Goal: Obtain resource: Obtain resource

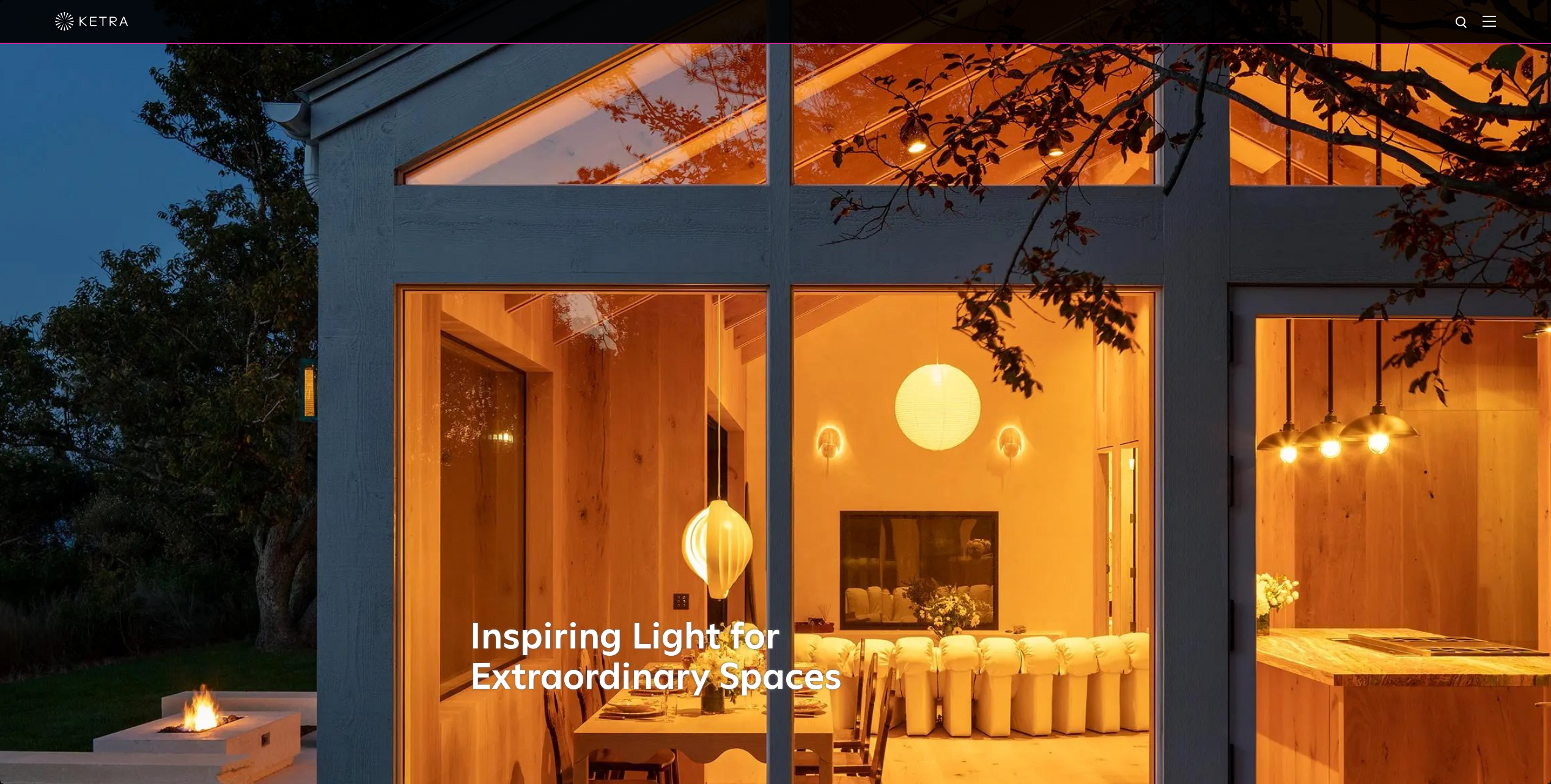
click at [1492, 27] on span at bounding box center [1488, 21] width 13 height 12
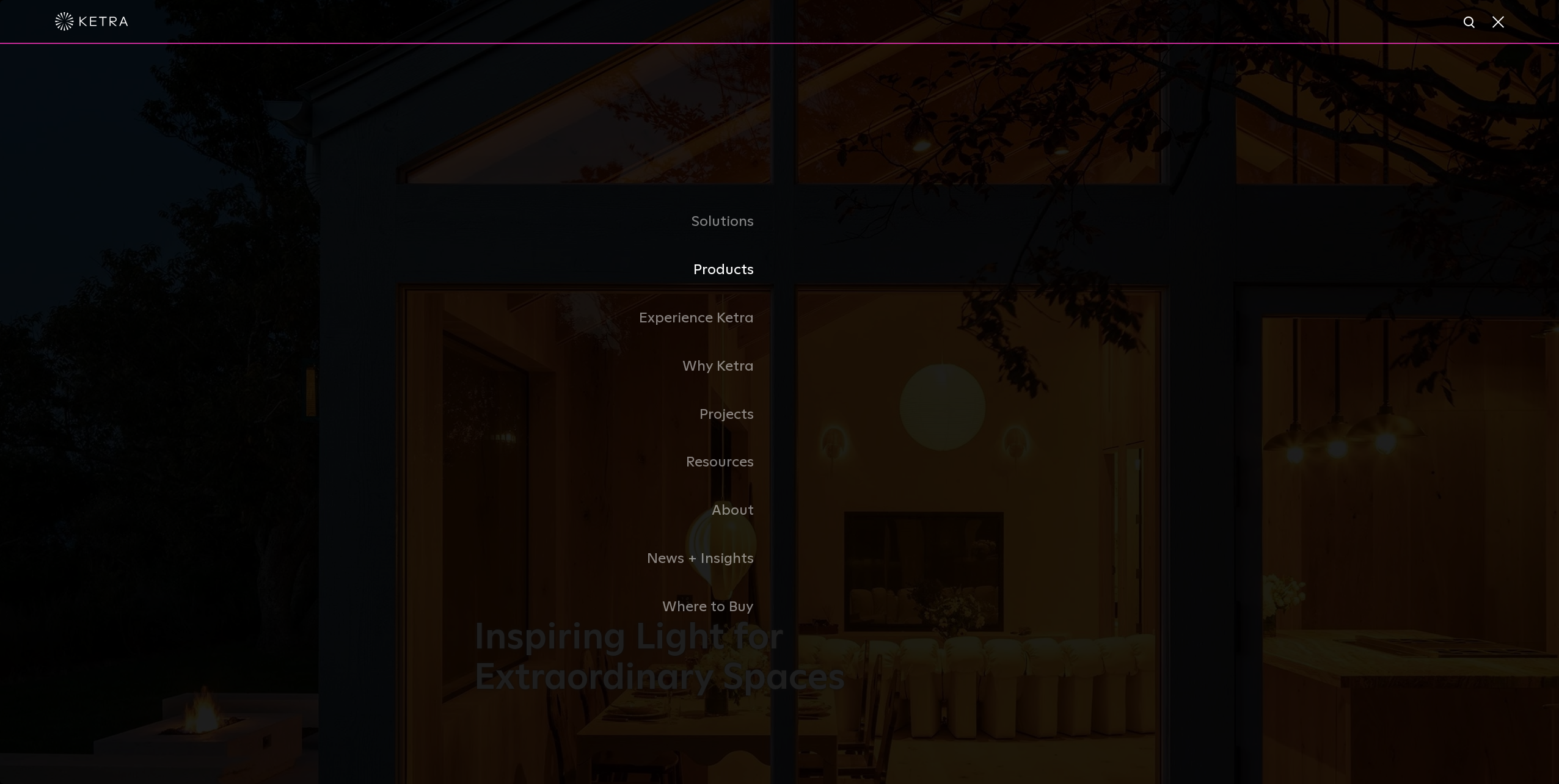
click at [705, 274] on link "Products" at bounding box center [626, 271] width 305 height 49
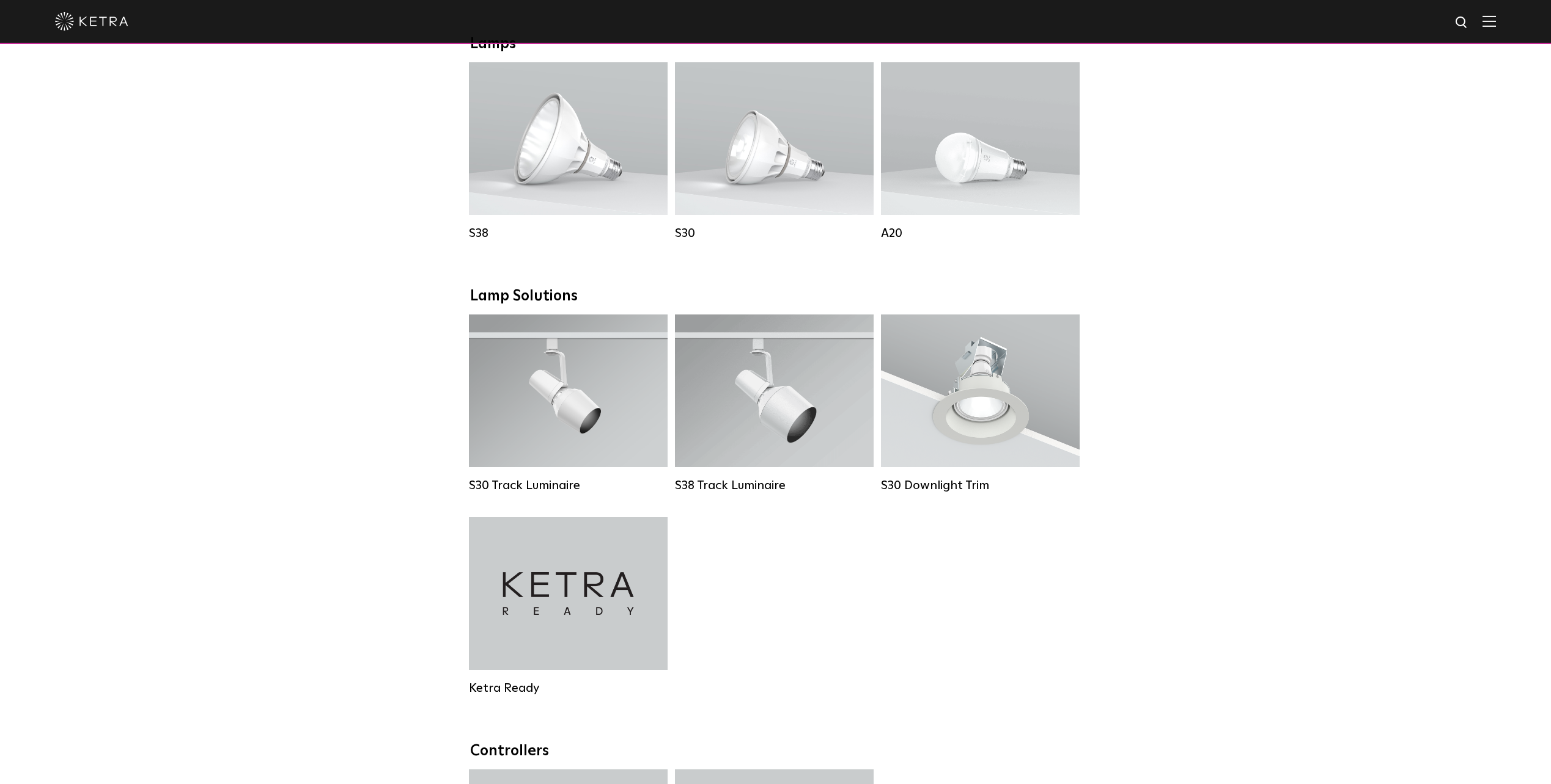
scroll to position [917, 0]
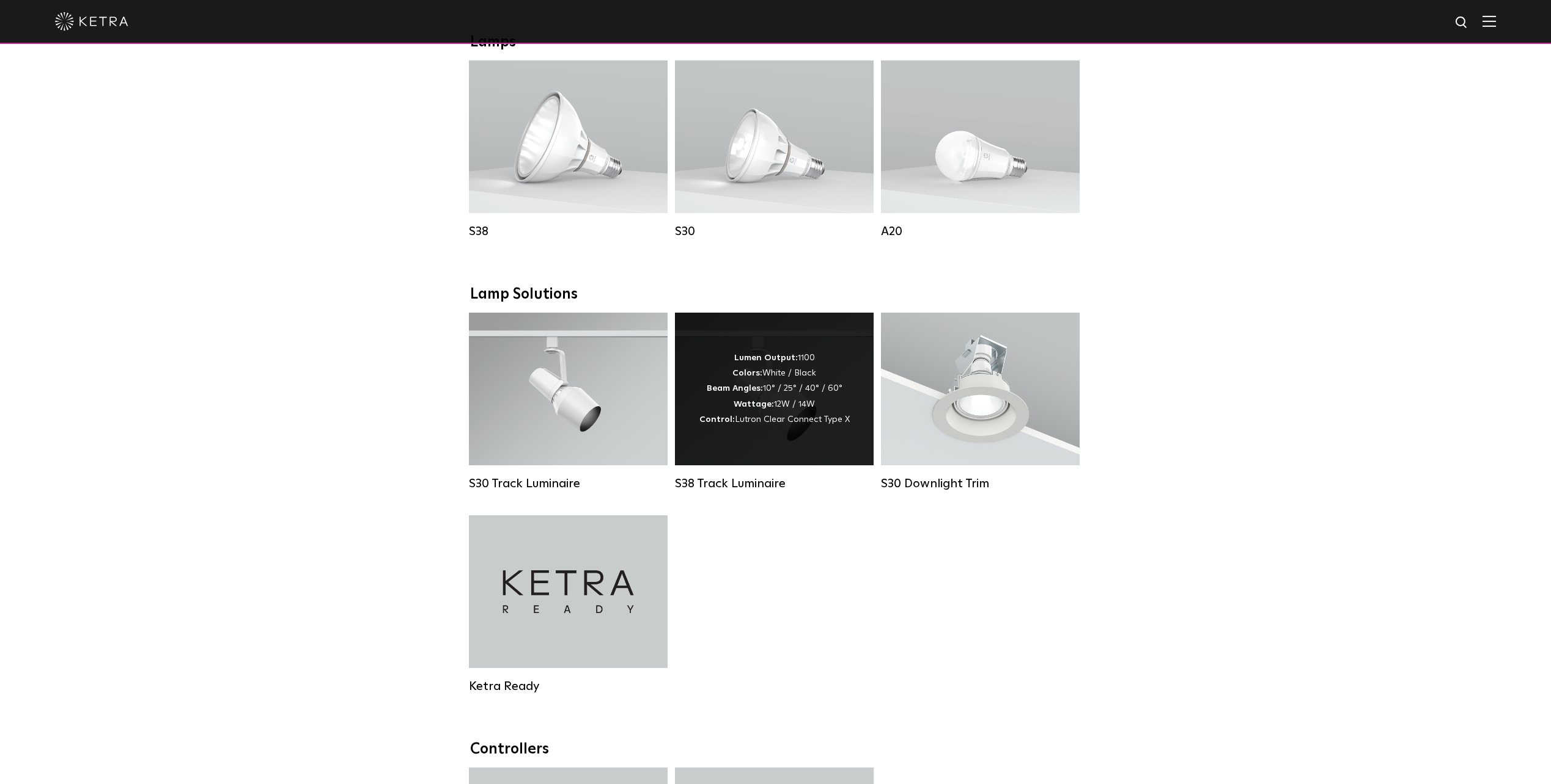
click at [788, 424] on div "Lumen Output: 1100 Colors: White / Black Beam Angles: 10° / 25° / 40° / 60° Wat…" at bounding box center [774, 389] width 150 height 77
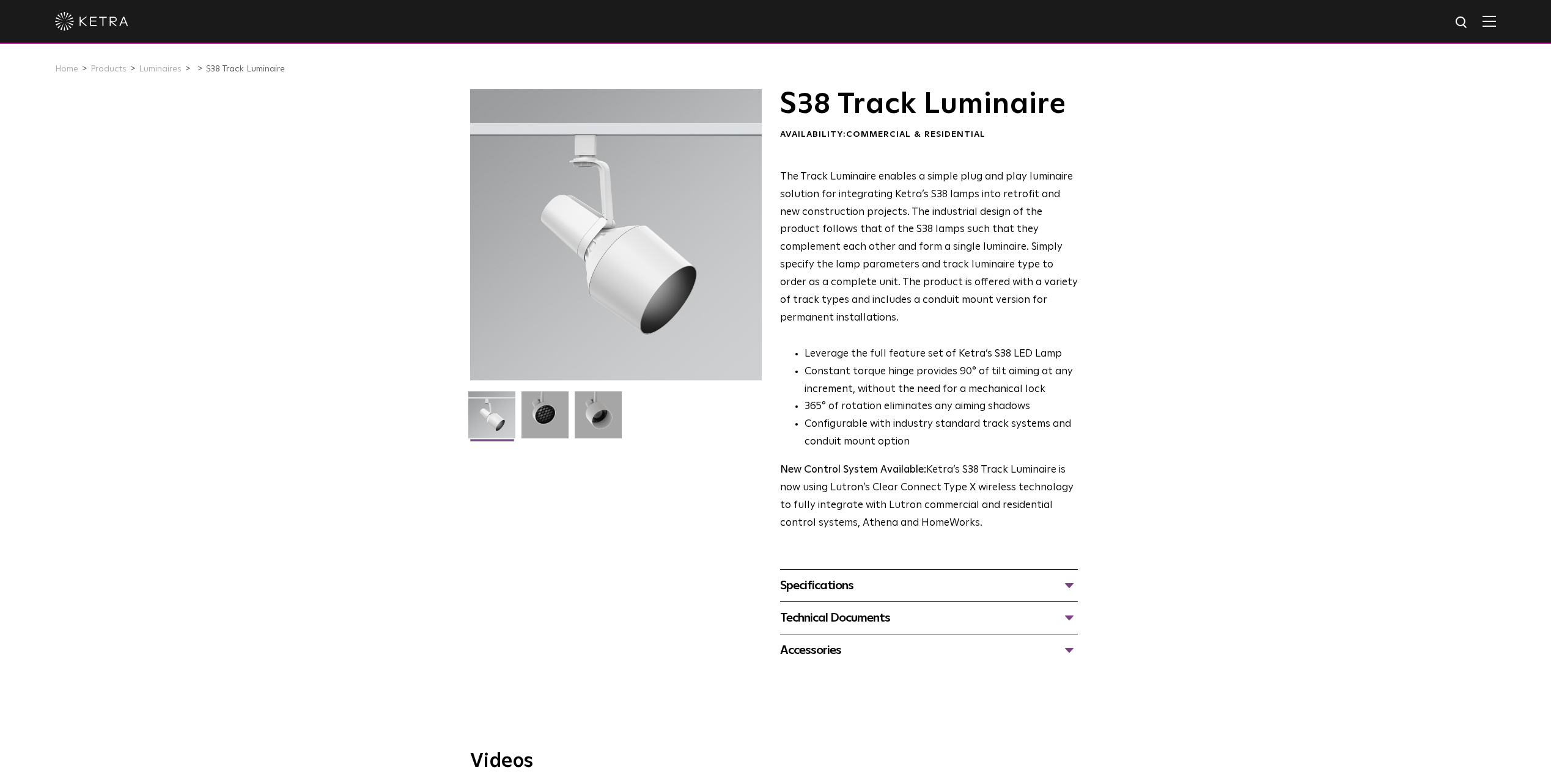
click at [843, 576] on div "Specifications" at bounding box center [928, 585] width 298 height 20
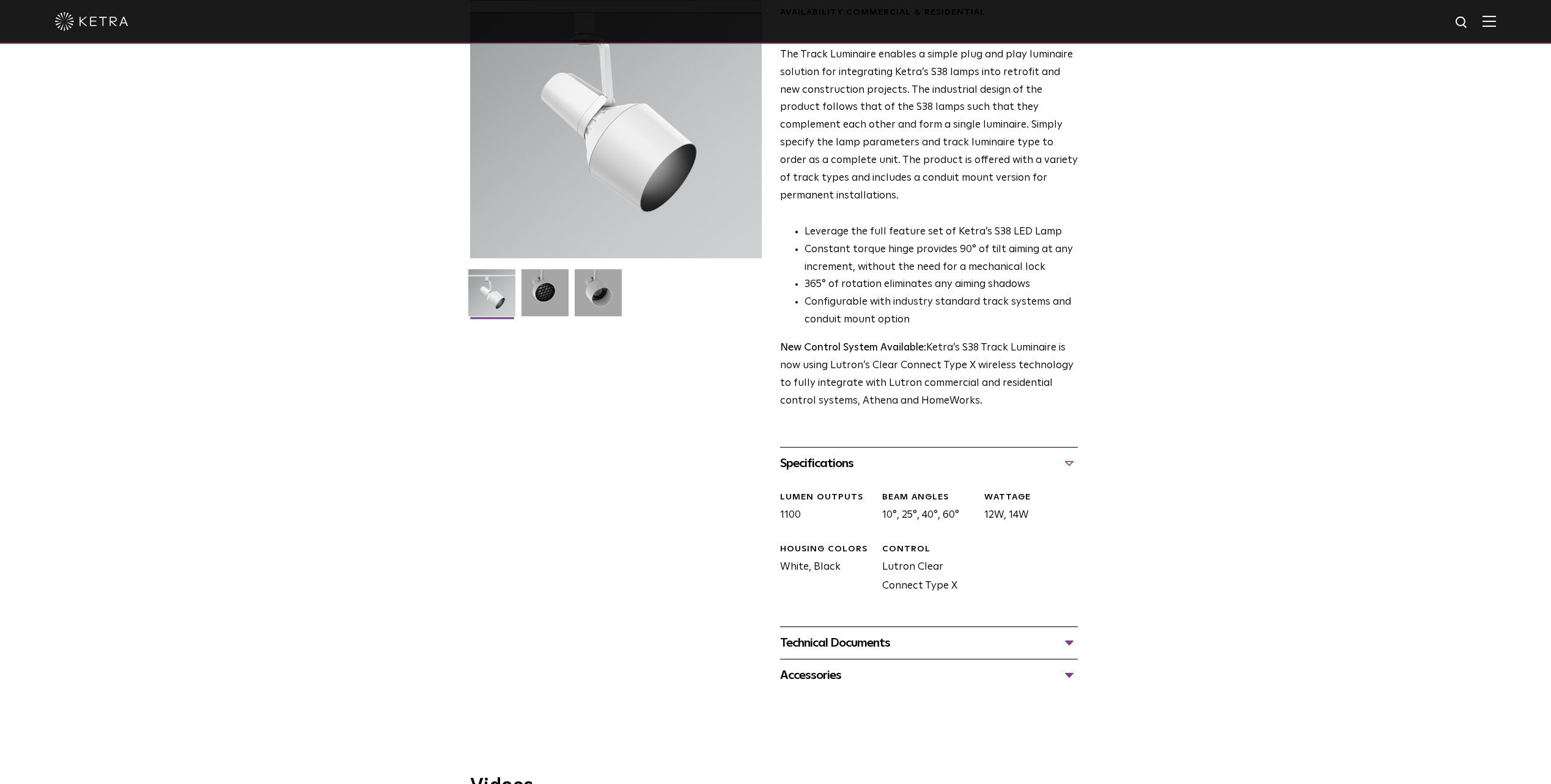
scroll to position [183, 0]
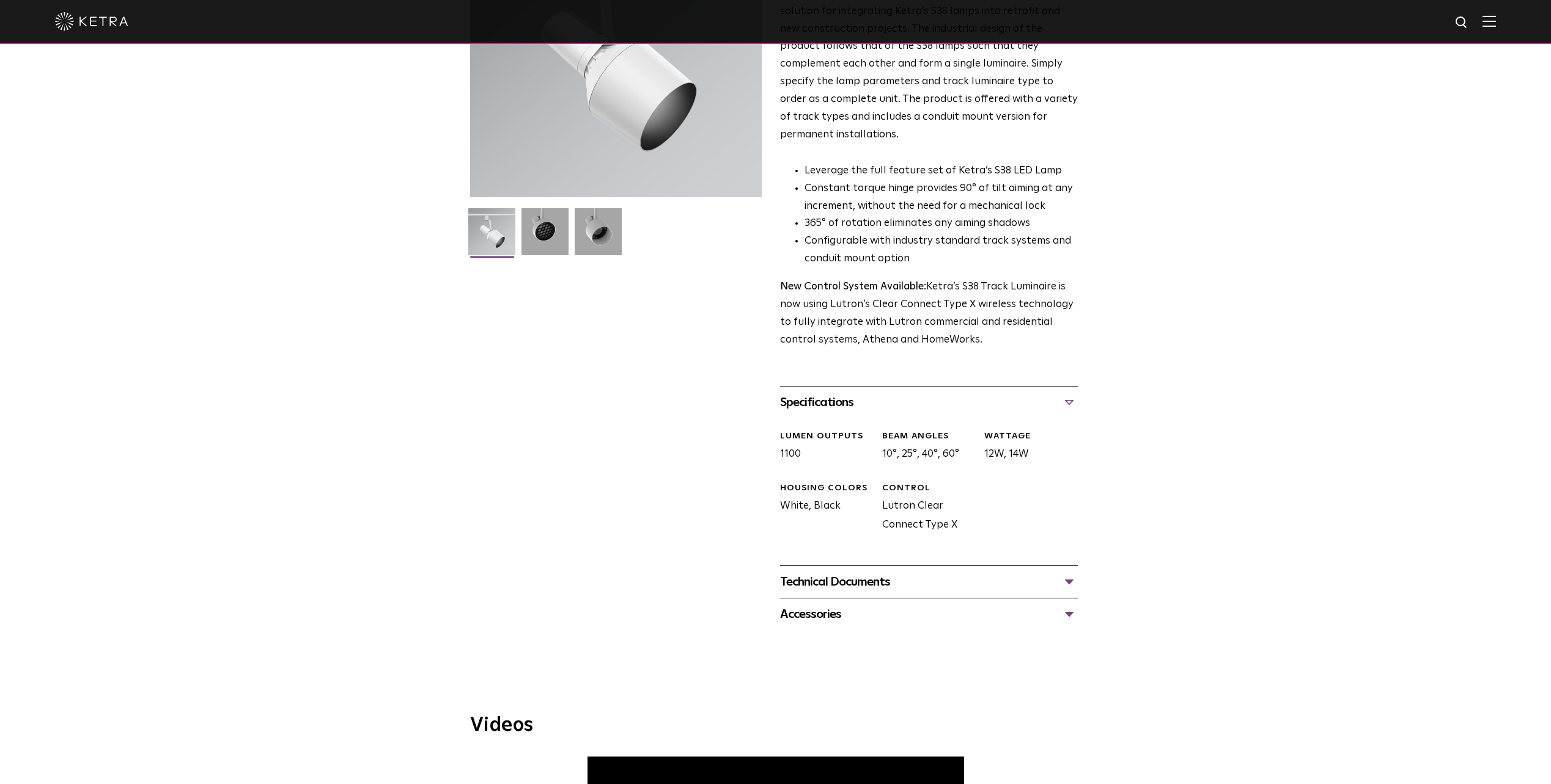
click at [855, 572] on div "Technical Documents" at bounding box center [928, 581] width 298 height 20
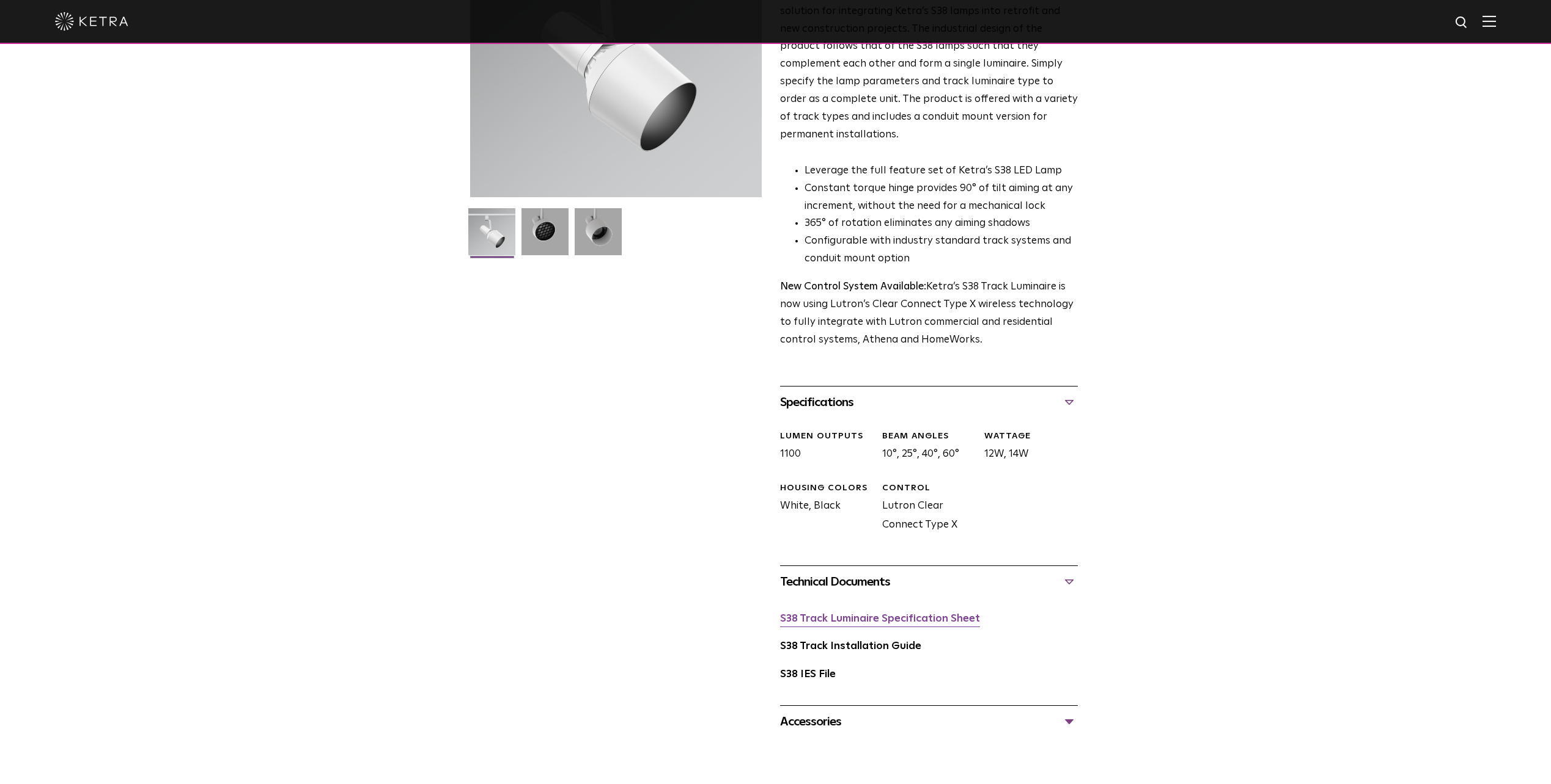
click at [863, 614] on link "S38 Track Luminaire Specification Sheet" at bounding box center [880, 619] width 200 height 10
